Goal: Information Seeking & Learning: Learn about a topic

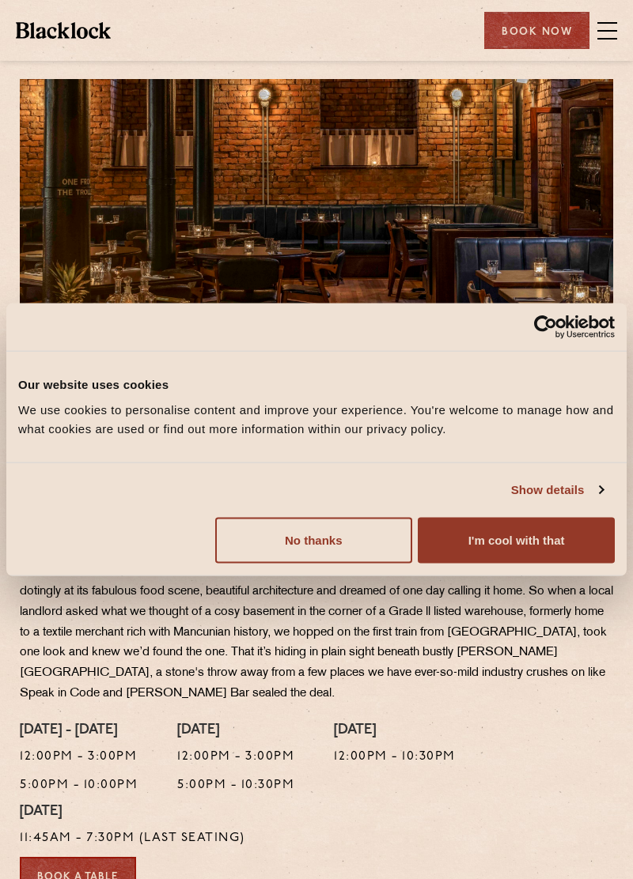
click at [572, 542] on button "I'm cool with that" at bounding box center [516, 540] width 197 height 46
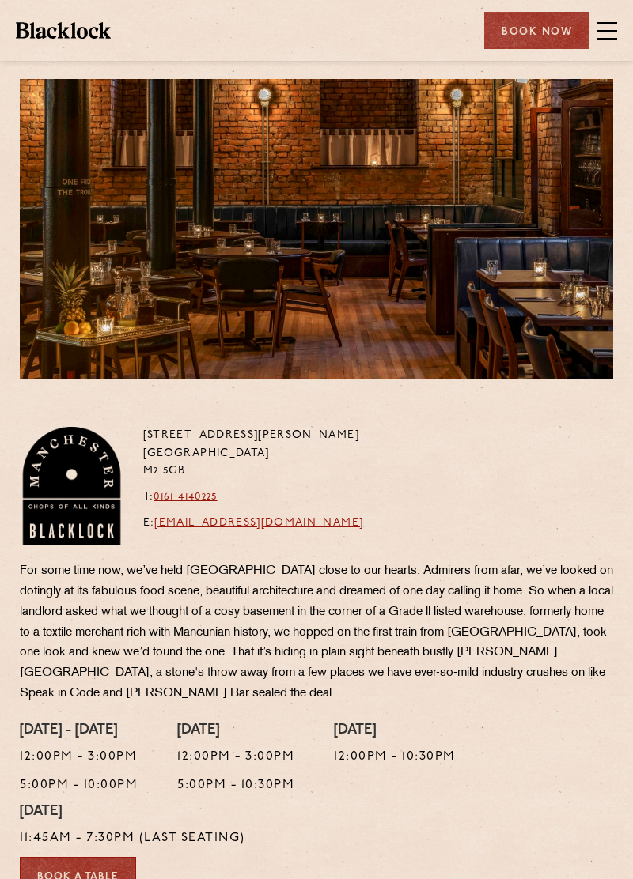
click at [609, 38] on span at bounding box center [607, 39] width 20 height 2
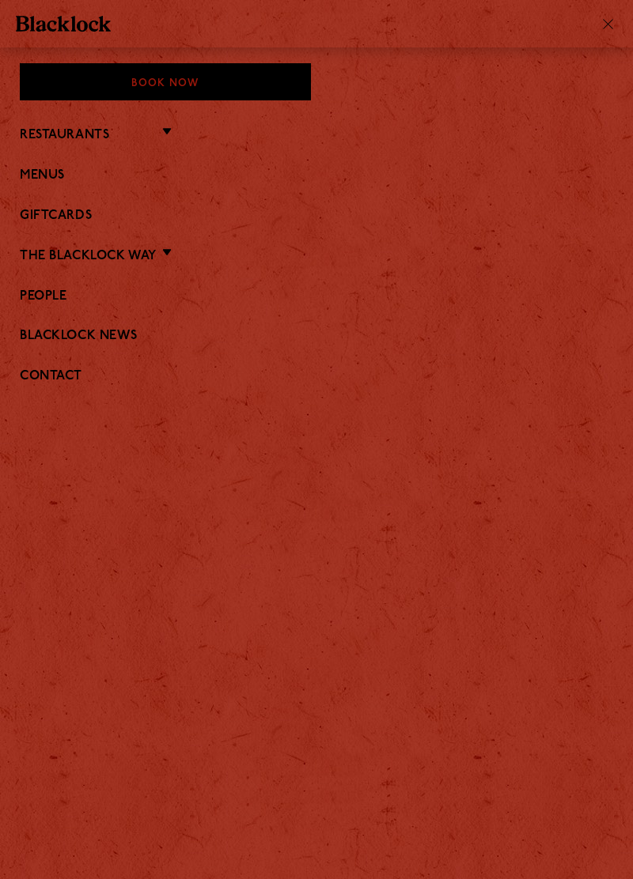
click at [31, 182] on link "Menus" at bounding box center [316, 175] width 593 height 15
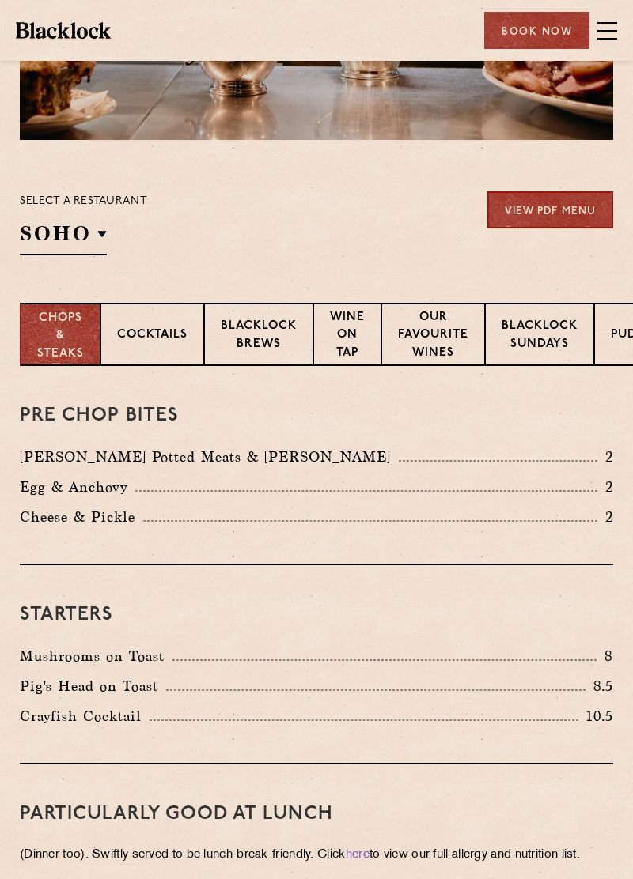
scroll to position [234, 0]
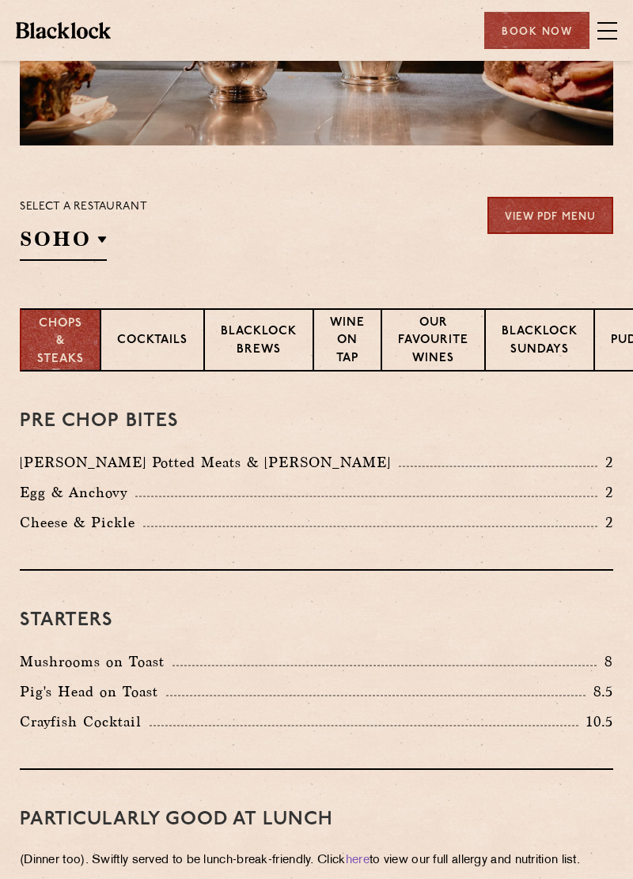
click at [35, 250] on h2 "SOHO" at bounding box center [63, 243] width 87 height 36
click at [0, 0] on p "[GEOGRAPHIC_DATA]" at bounding box center [0, 0] width 0 height 0
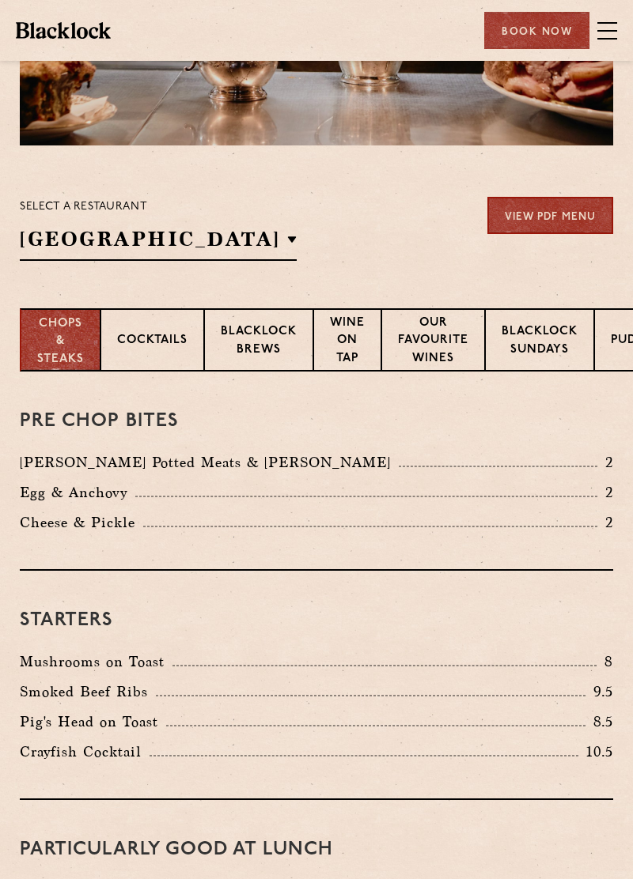
click at [0, 0] on p "[GEOGRAPHIC_DATA]" at bounding box center [0, 0] width 0 height 0
click at [39, 184] on section "Select a restaurant [GEOGRAPHIC_DATA] [GEOGRAPHIC_DATA] [GEOGRAPHIC_DATA] [GEOG…" at bounding box center [316, 227] width 633 height 163
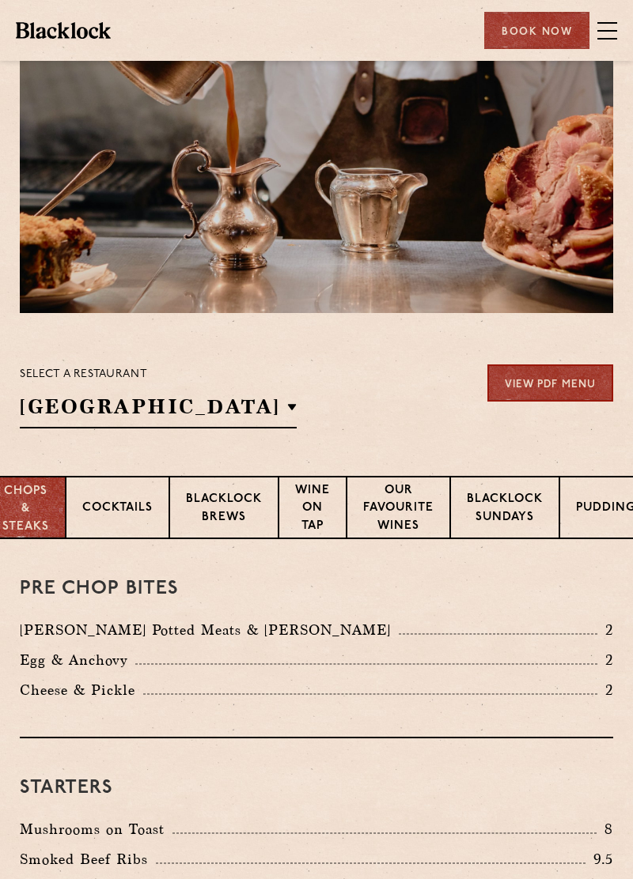
scroll to position [0, 54]
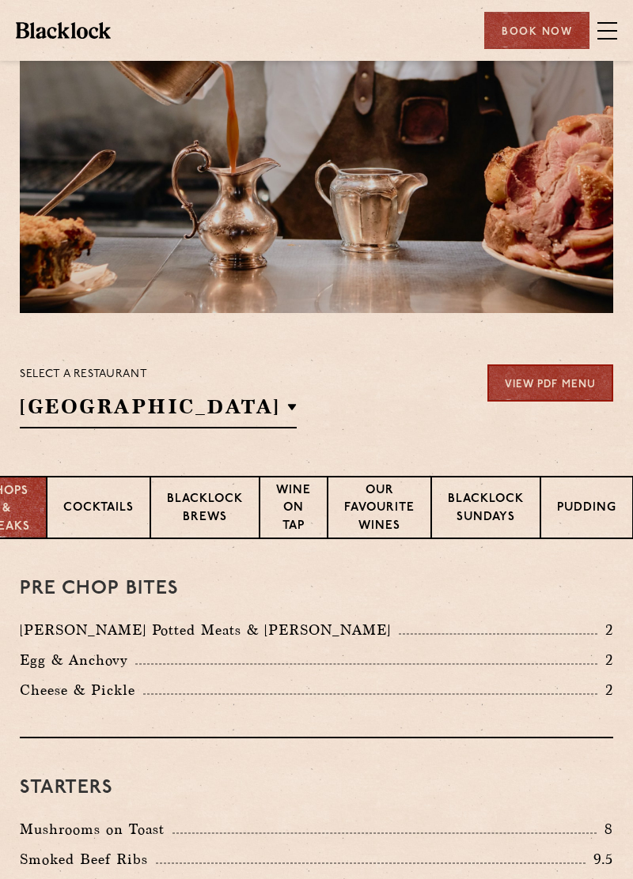
click at [187, 510] on p "Blacklock Brews" at bounding box center [205, 509] width 76 height 37
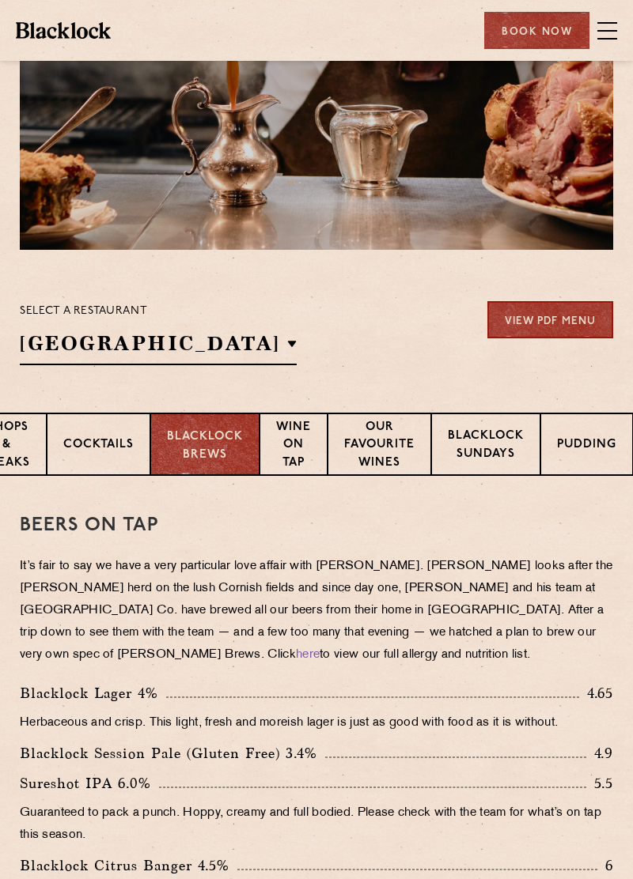
scroll to position [0, 0]
